Goal: Information Seeking & Learning: Compare options

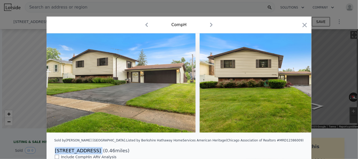
scroll to position [115, 0]
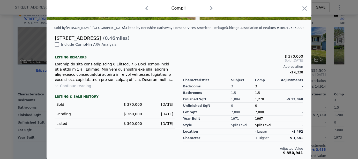
click at [155, 50] on div "Include Comp H in ARV Analysis Listing remarks Continue reading LISTING & SALE …" at bounding box center [115, 98] width 128 height 113
type input "1461"
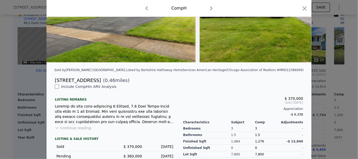
scroll to position [64, 0]
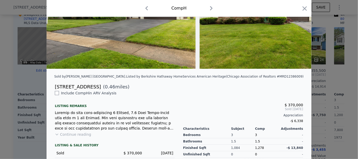
click at [90, 90] on div "[STREET_ADDRESS]" at bounding box center [78, 86] width 46 height 7
drag, startPoint x: 91, startPoint y: 89, endPoint x: 53, endPoint y: 87, distance: 38.3
click at [55, 87] on div "[STREET_ADDRESS]" at bounding box center [78, 86] width 46 height 7
copy div "[STREET_ADDRESS]"
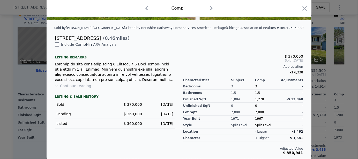
scroll to position [115, 0]
click at [145, 6] on icon "button" at bounding box center [146, 8] width 8 height 8
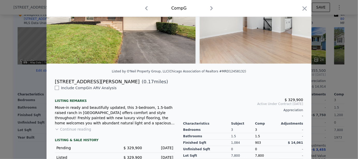
scroll to position [6, 0]
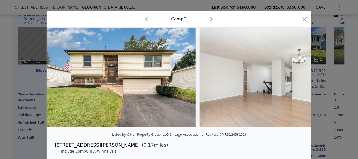
click at [145, 20] on icon "button" at bounding box center [146, 19] width 3 height 4
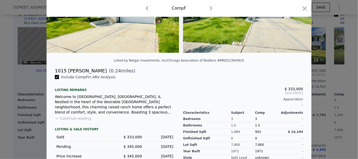
scroll to position [83, 0]
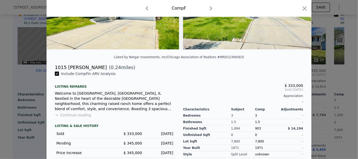
click at [86, 118] on button "Continue reading" at bounding box center [73, 114] width 36 height 5
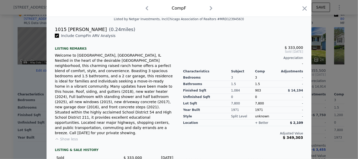
scroll to position [129, 0]
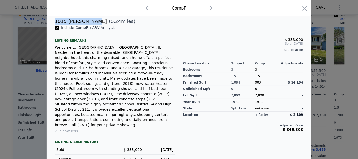
drag, startPoint x: 87, startPoint y: 28, endPoint x: 50, endPoint y: 25, distance: 37.0
click at [51, 25] on div "1015 [PERSON_NAME] ( 0.24 miles)" at bounding box center [179, 21] width 256 height 7
copy div "1015 [PERSON_NAME]"
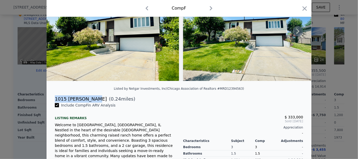
scroll to position [51, 0]
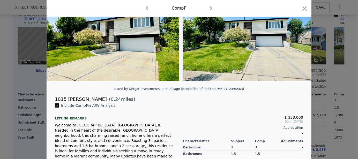
click at [146, 13] on div "Comp F" at bounding box center [179, 8] width 265 height 17
click at [146, 9] on icon "button" at bounding box center [147, 8] width 8 height 8
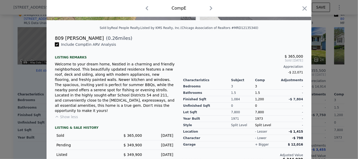
scroll to position [122, 0]
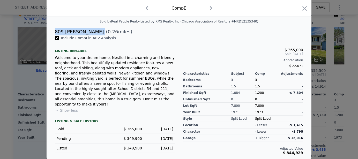
drag, startPoint x: 87, startPoint y: 32, endPoint x: 53, endPoint y: 32, distance: 34.1
click at [53, 32] on div "809 [PERSON_NAME] ( 0.26 miles)" at bounding box center [179, 31] width 256 height 7
copy div "809 [PERSON_NAME]"
click at [147, 7] on icon "button" at bounding box center [147, 8] width 8 height 8
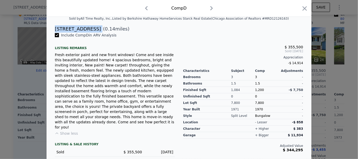
click at [147, 7] on icon "button" at bounding box center [146, 8] width 8 height 8
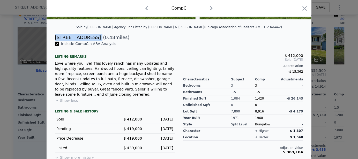
scroll to position [117, 0]
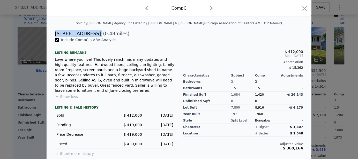
click at [147, 9] on icon "button" at bounding box center [146, 8] width 8 height 8
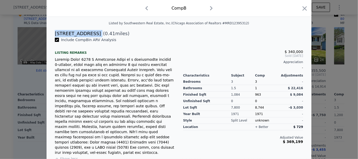
scroll to position [122, 0]
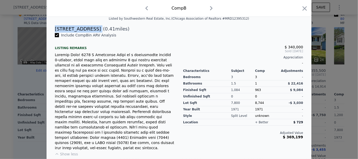
click at [147, 9] on icon "button" at bounding box center [146, 8] width 8 height 8
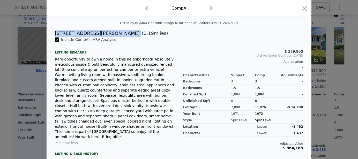
scroll to position [58, 0]
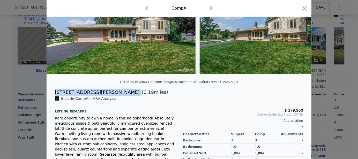
click at [210, 10] on icon "button" at bounding box center [211, 8] width 8 height 8
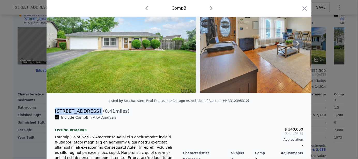
scroll to position [33, 0]
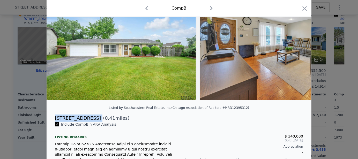
click at [211, 8] on icon "button" at bounding box center [211, 8] width 8 height 8
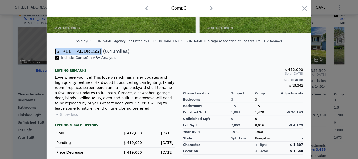
scroll to position [110, 0]
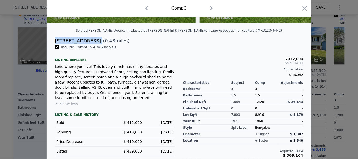
click at [210, 9] on icon "button" at bounding box center [211, 8] width 3 height 4
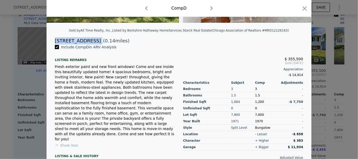
click at [210, 7] on icon "button" at bounding box center [211, 8] width 8 height 8
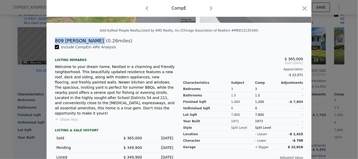
scroll to position [122, 0]
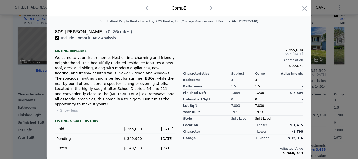
click at [214, 6] on div "Comp E" at bounding box center [179, 8] width 256 height 8
click at [210, 8] on icon "button" at bounding box center [211, 8] width 3 height 4
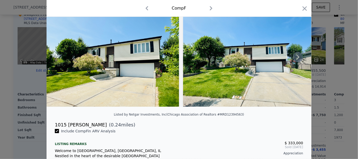
scroll to position [26, 0]
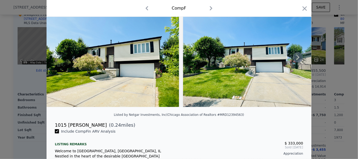
click at [295, 59] on icon at bounding box center [298, 57] width 10 height 10
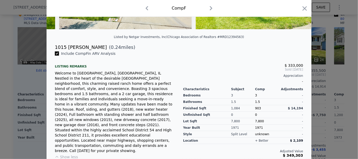
scroll to position [129, 0]
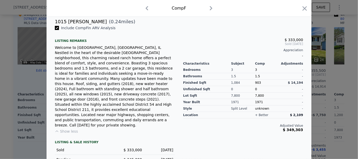
click at [210, 7] on icon "button" at bounding box center [211, 8] width 3 height 4
checkbox input "false"
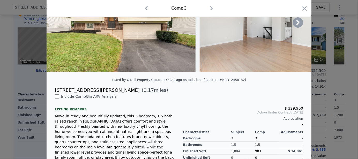
scroll to position [7, 0]
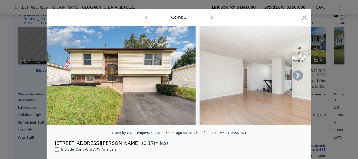
click at [210, 17] on icon "button" at bounding box center [211, 17] width 3 height 4
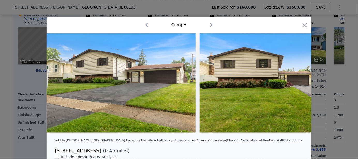
click at [211, 25] on icon "button" at bounding box center [211, 25] width 8 height 8
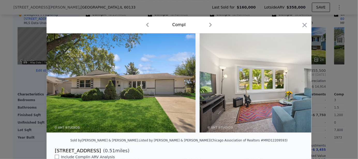
click at [147, 26] on icon "button" at bounding box center [147, 25] width 8 height 8
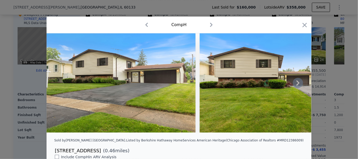
click at [296, 84] on icon at bounding box center [297, 82] width 3 height 5
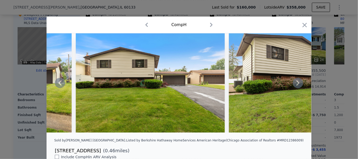
click at [296, 84] on icon at bounding box center [297, 82] width 3 height 5
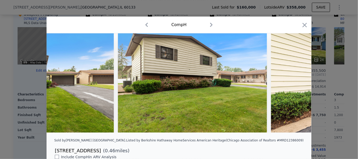
scroll to position [0, 248]
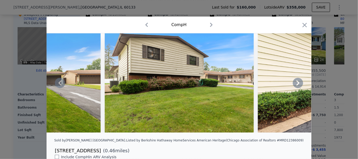
click at [296, 84] on icon at bounding box center [297, 82] width 3 height 5
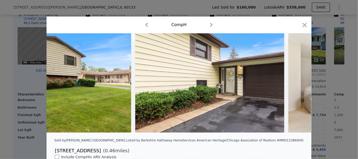
scroll to position [0, 372]
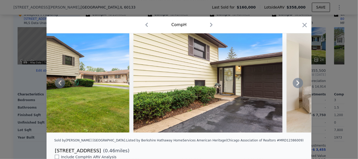
click at [296, 84] on icon at bounding box center [297, 82] width 3 height 5
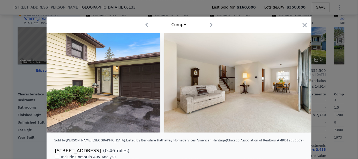
scroll to position [0, 496]
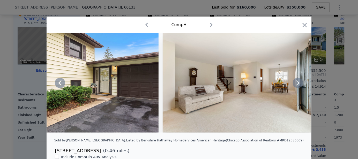
click at [296, 84] on icon at bounding box center [297, 82] width 3 height 5
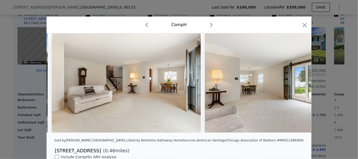
scroll to position [0, 620]
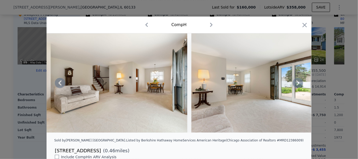
click at [296, 84] on div at bounding box center [179, 82] width 265 height 99
click at [296, 84] on icon at bounding box center [297, 82] width 3 height 5
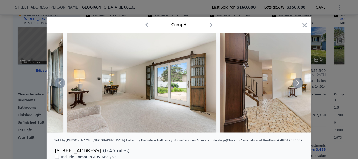
click at [296, 84] on icon at bounding box center [297, 82] width 3 height 5
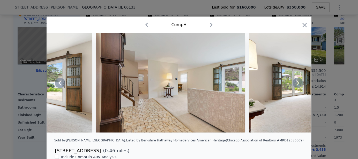
click at [296, 84] on icon at bounding box center [297, 82] width 3 height 5
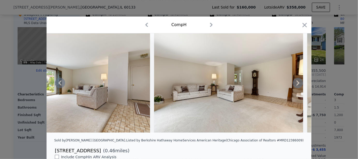
click at [296, 84] on icon at bounding box center [297, 82] width 3 height 5
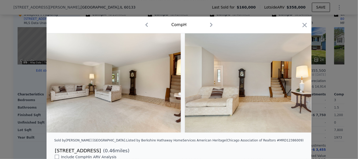
scroll to position [0, 1241]
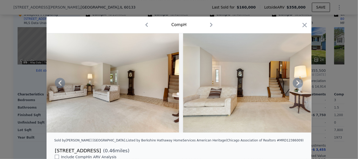
click at [296, 84] on div at bounding box center [179, 82] width 265 height 99
click at [296, 84] on icon at bounding box center [297, 82] width 3 height 5
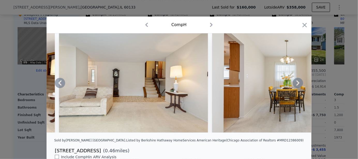
click at [296, 84] on icon at bounding box center [297, 82] width 3 height 5
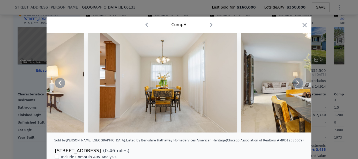
click at [296, 84] on icon at bounding box center [297, 82] width 3 height 5
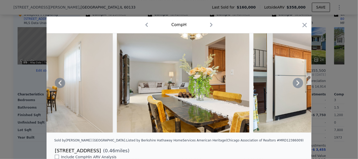
click at [296, 84] on icon at bounding box center [297, 82] width 3 height 5
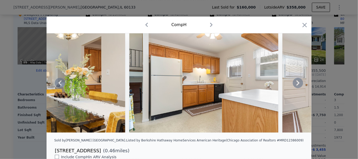
click at [296, 84] on icon at bounding box center [297, 82] width 3 height 5
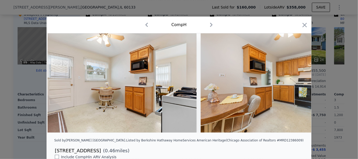
scroll to position [0, 1985]
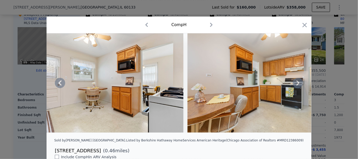
click at [296, 84] on div at bounding box center [179, 82] width 265 height 99
click at [296, 84] on icon at bounding box center [297, 82] width 3 height 5
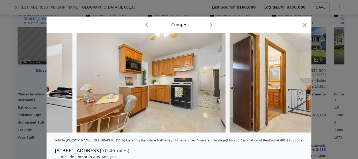
scroll to position [0, 2109]
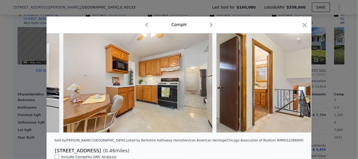
click at [296, 84] on div at bounding box center [179, 82] width 265 height 99
click at [297, 82] on icon at bounding box center [298, 83] width 10 height 10
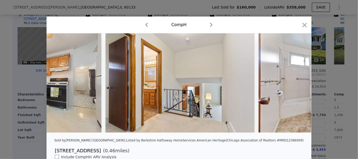
scroll to position [0, 2234]
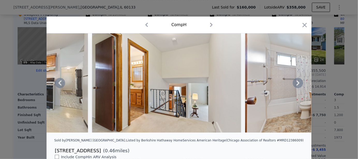
click at [297, 82] on icon at bounding box center [298, 83] width 10 height 10
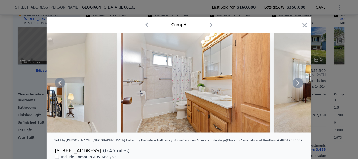
click at [297, 82] on icon at bounding box center [298, 83] width 10 height 10
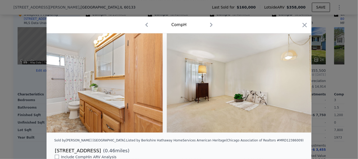
scroll to position [0, 2482]
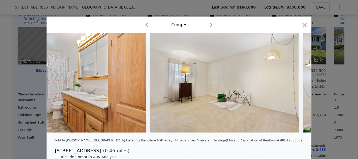
click at [297, 82] on div at bounding box center [179, 82] width 265 height 99
click at [297, 82] on icon at bounding box center [298, 83] width 10 height 10
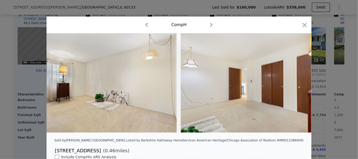
scroll to position [0, 2606]
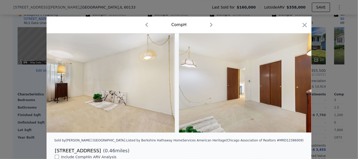
click at [297, 82] on div at bounding box center [179, 82] width 265 height 99
click at [301, 26] on icon "button" at bounding box center [304, 24] width 7 height 7
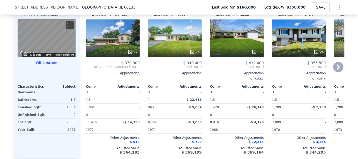
scroll to position [489, 0]
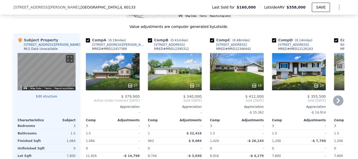
click at [335, 103] on icon at bounding box center [338, 100] width 10 height 10
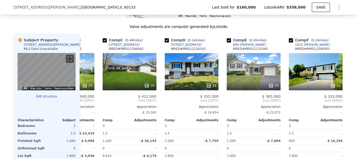
scroll to position [0, 124]
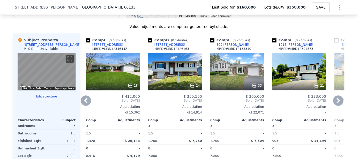
click at [335, 104] on icon at bounding box center [338, 100] width 10 height 10
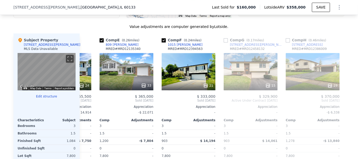
scroll to position [0, 248]
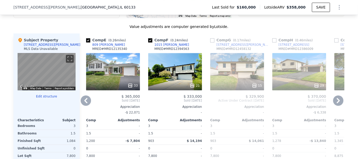
click at [335, 104] on icon at bounding box center [338, 100] width 10 height 10
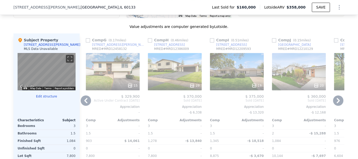
click at [335, 104] on icon at bounding box center [338, 100] width 10 height 10
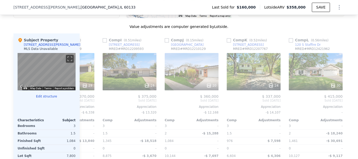
scroll to position [0, 492]
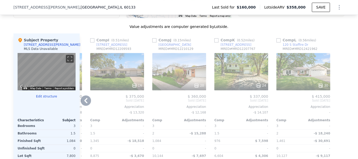
click at [87, 103] on icon at bounding box center [86, 100] width 10 height 10
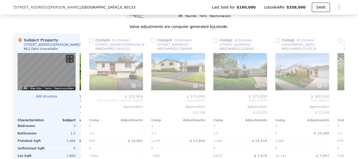
scroll to position [0, 368]
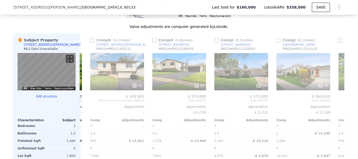
click at [88, 103] on div "Comp G ( 0.17 miles) [STREET_ADDRESS][PERSON_NAME] MRED # MRD12458132 15 $ 329,…" at bounding box center [117, 112] width 58 height 159
click at [87, 103] on icon at bounding box center [86, 100] width 10 height 10
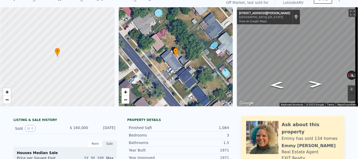
scroll to position [2, 0]
